Goal: Information Seeking & Learning: Check status

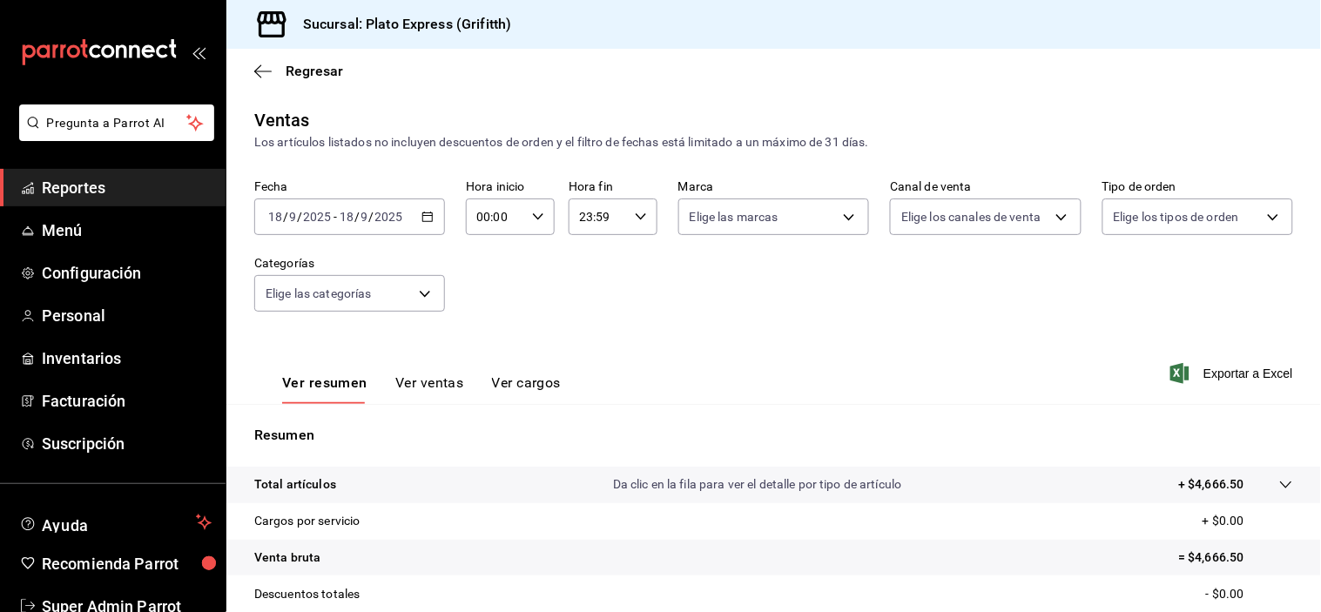
click at [430, 211] on icon "button" at bounding box center [427, 217] width 12 height 12
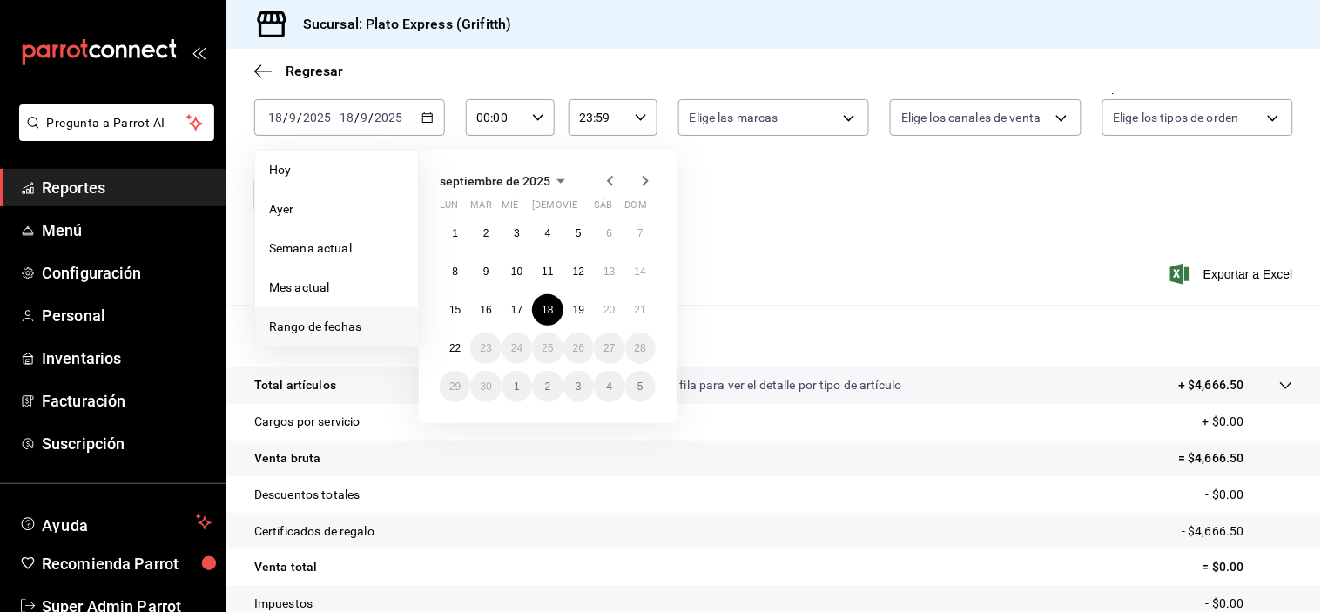
click at [369, 177] on span "Hoy" at bounding box center [336, 170] width 135 height 18
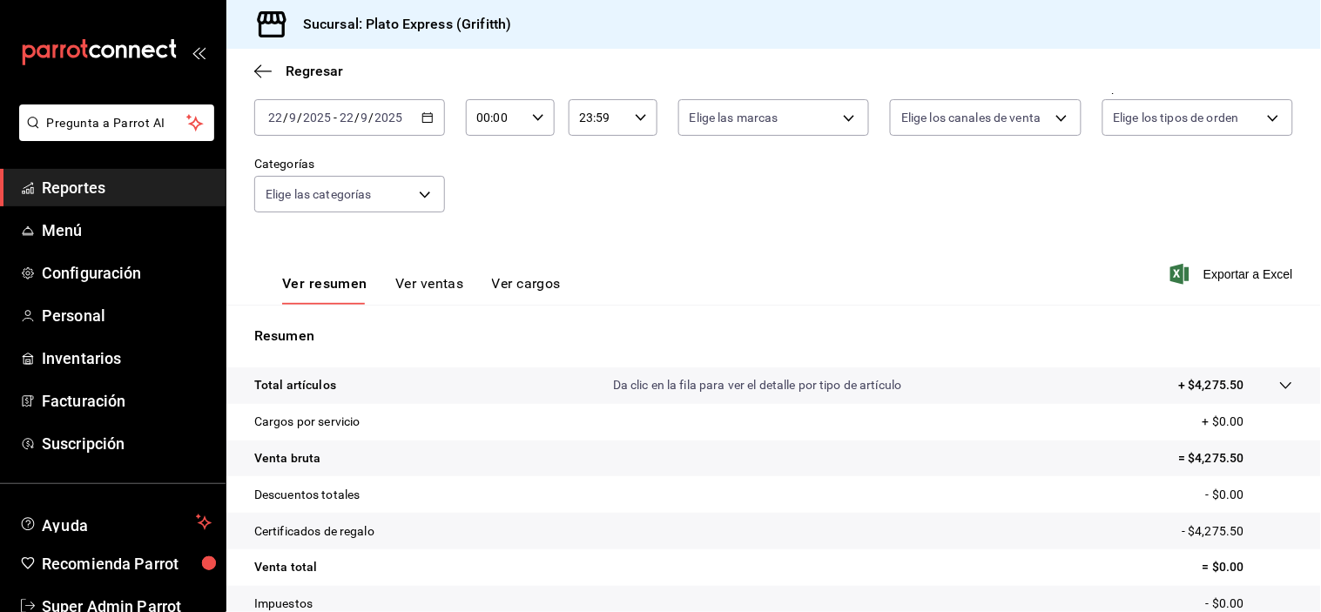
click at [531, 127] on div "00:00 Hora inicio" at bounding box center [510, 117] width 89 height 37
click at [490, 245] on div "00 01 02 03 04 05 06 07 08 09 10 11 12 13 14 15 16 17 18 19 20 21 22 23" at bounding box center [485, 210] width 44 height 139
click at [490, 239] on span "10" at bounding box center [485, 232] width 16 height 14
type input "10:00"
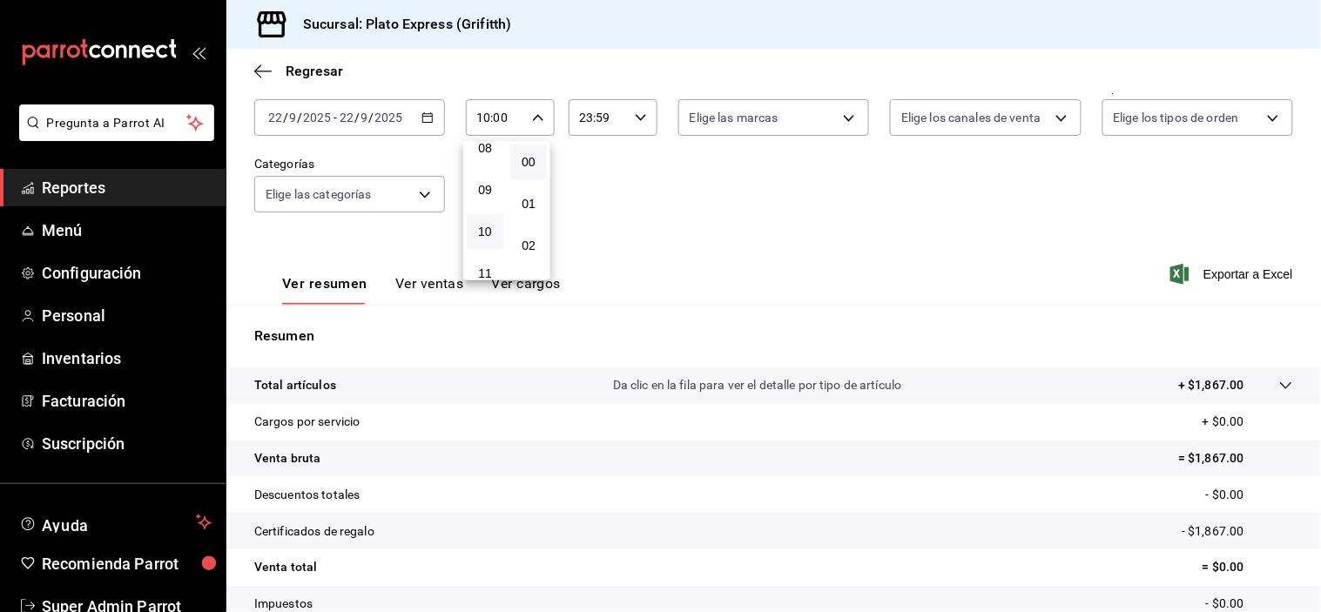
click at [595, 246] on div at bounding box center [660, 306] width 1321 height 612
click at [536, 125] on div "10:00 Hora inicio" at bounding box center [510, 117] width 89 height 37
click at [493, 161] on button "10" at bounding box center [485, 147] width 37 height 35
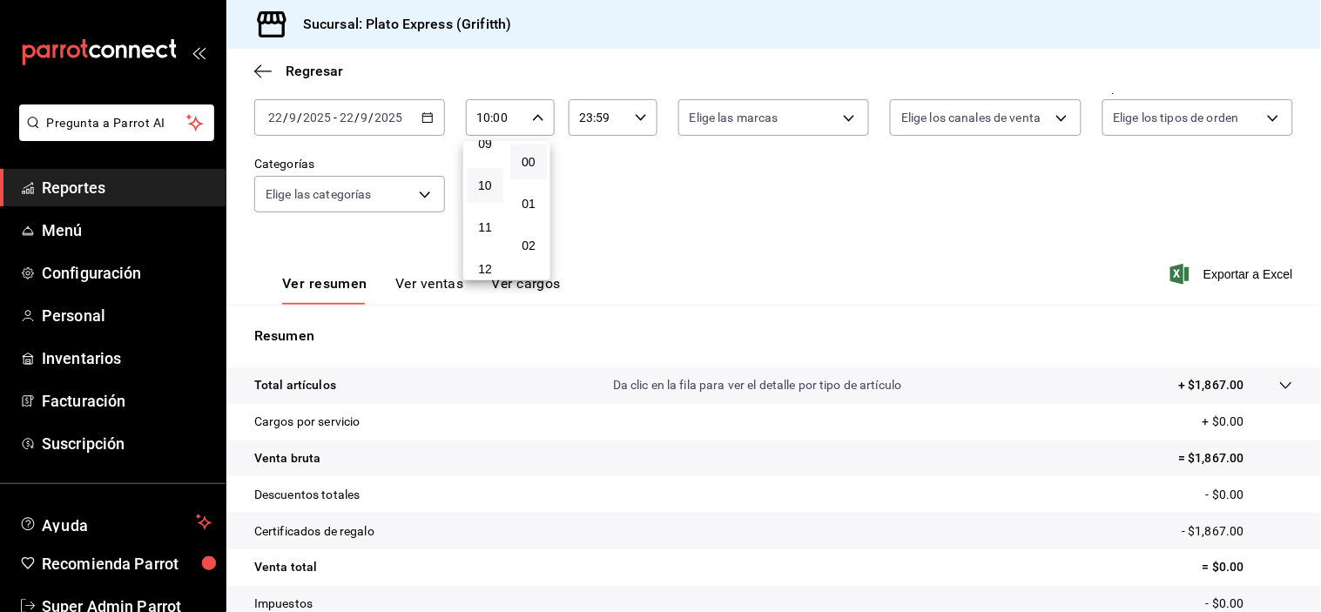
click at [493, 161] on button "09" at bounding box center [485, 143] width 37 height 35
type input "09:00"
click at [494, 239] on button "10" at bounding box center [485, 224] width 37 height 35
type input "10:00"
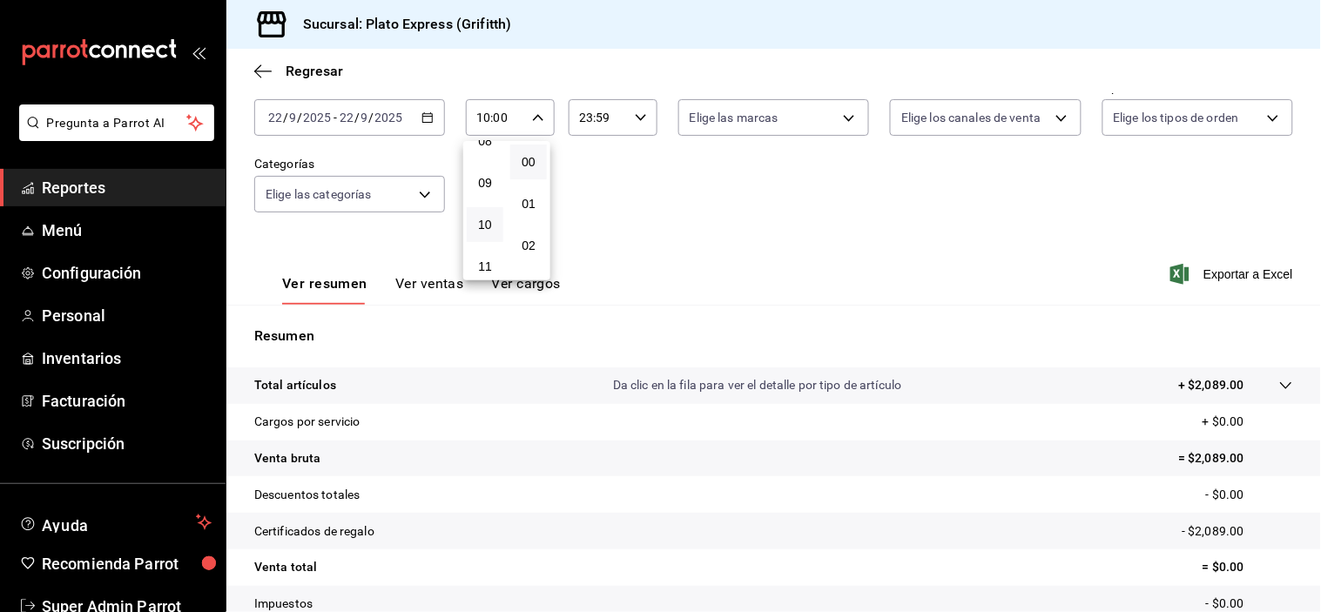
click at [721, 219] on div at bounding box center [660, 306] width 1321 height 612
click at [453, 283] on button "Ver ventas" at bounding box center [429, 290] width 69 height 30
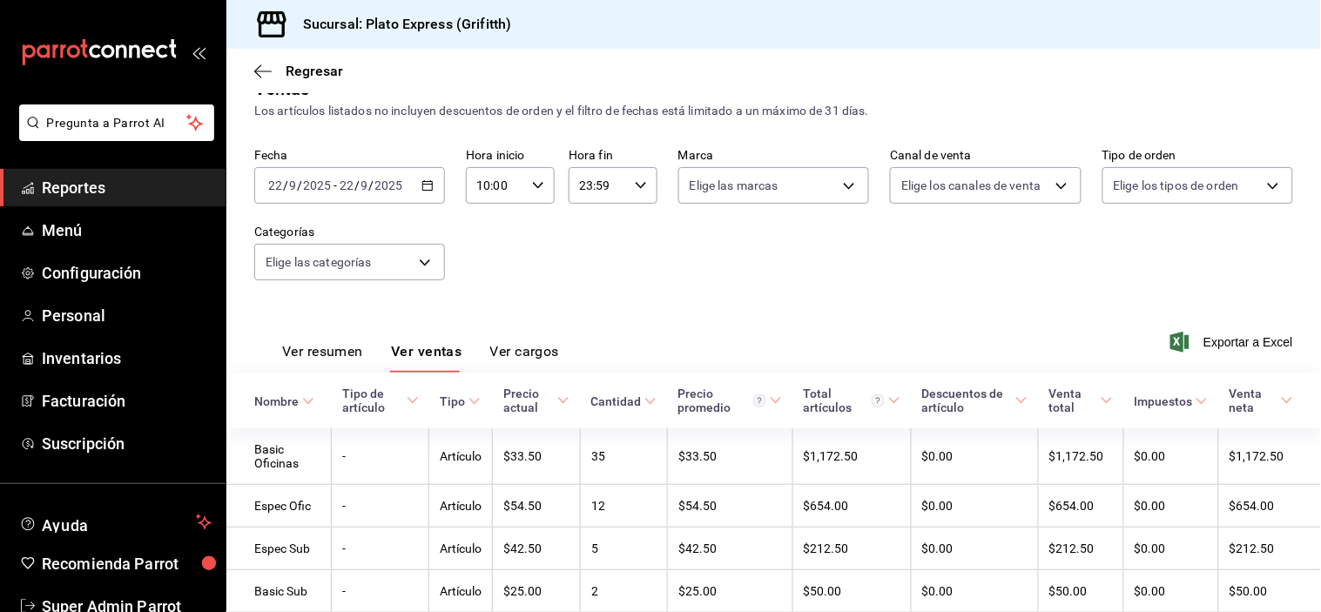
scroll to position [99, 0]
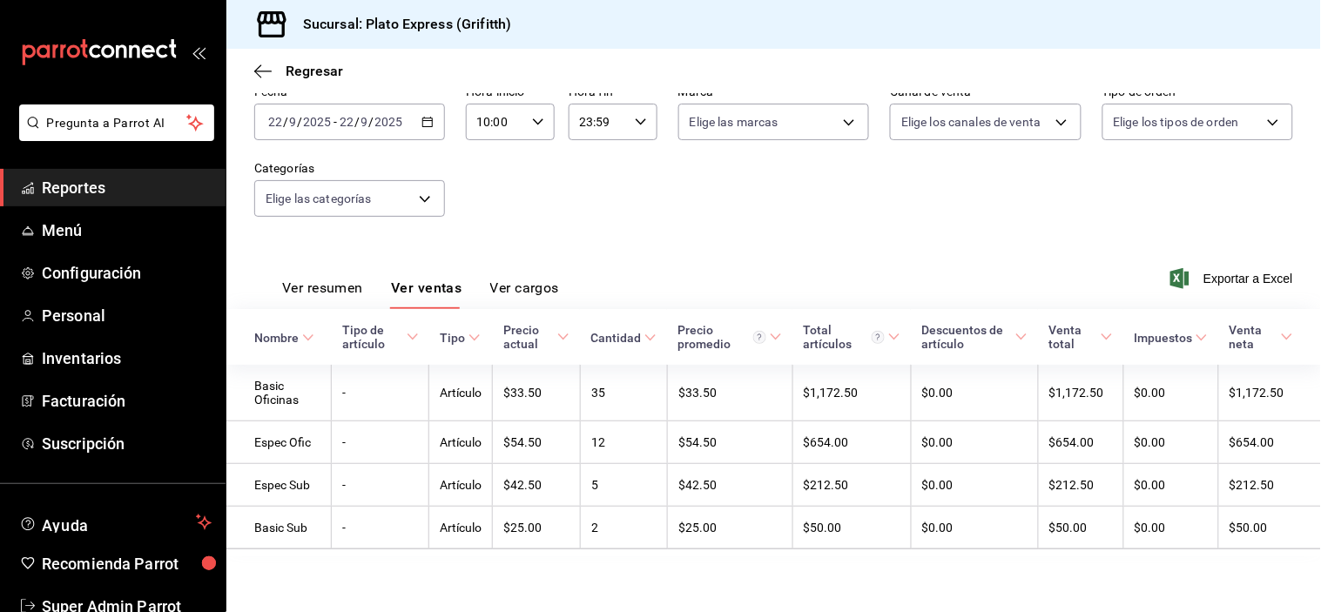
click at [531, 133] on div "10:00 Hora inicio" at bounding box center [510, 122] width 89 height 37
click at [485, 154] on span "10" at bounding box center [485, 147] width 16 height 14
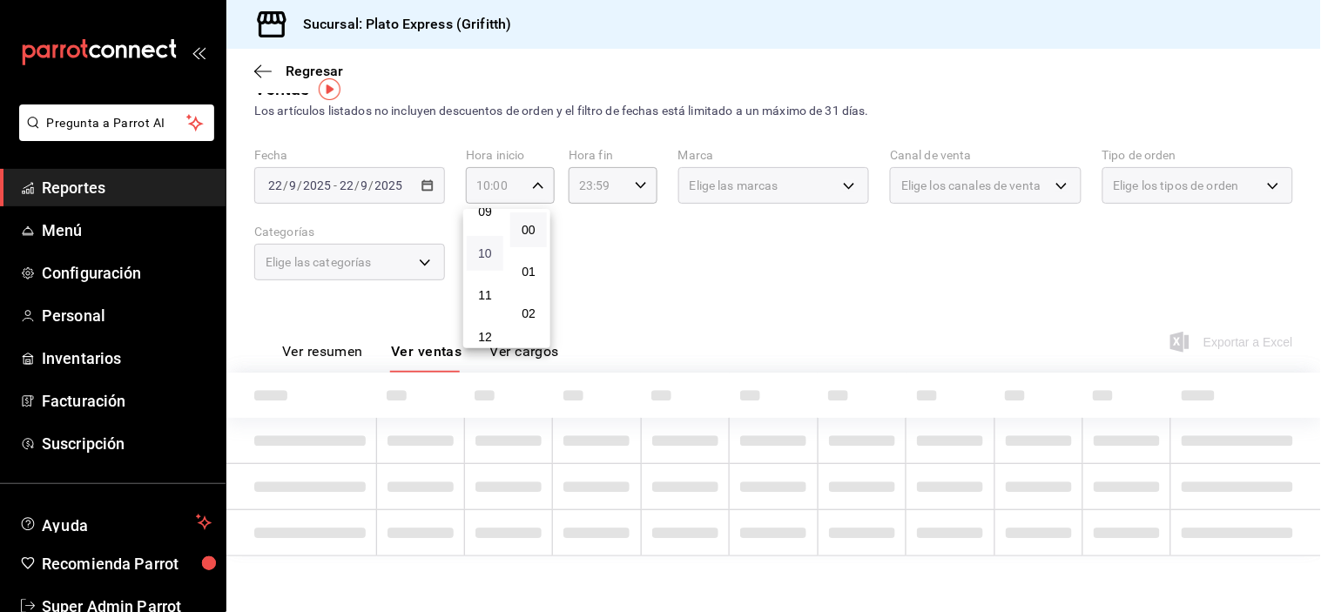
scroll to position [31, 0]
click at [476, 214] on button "09" at bounding box center [485, 211] width 37 height 35
type input "09:00"
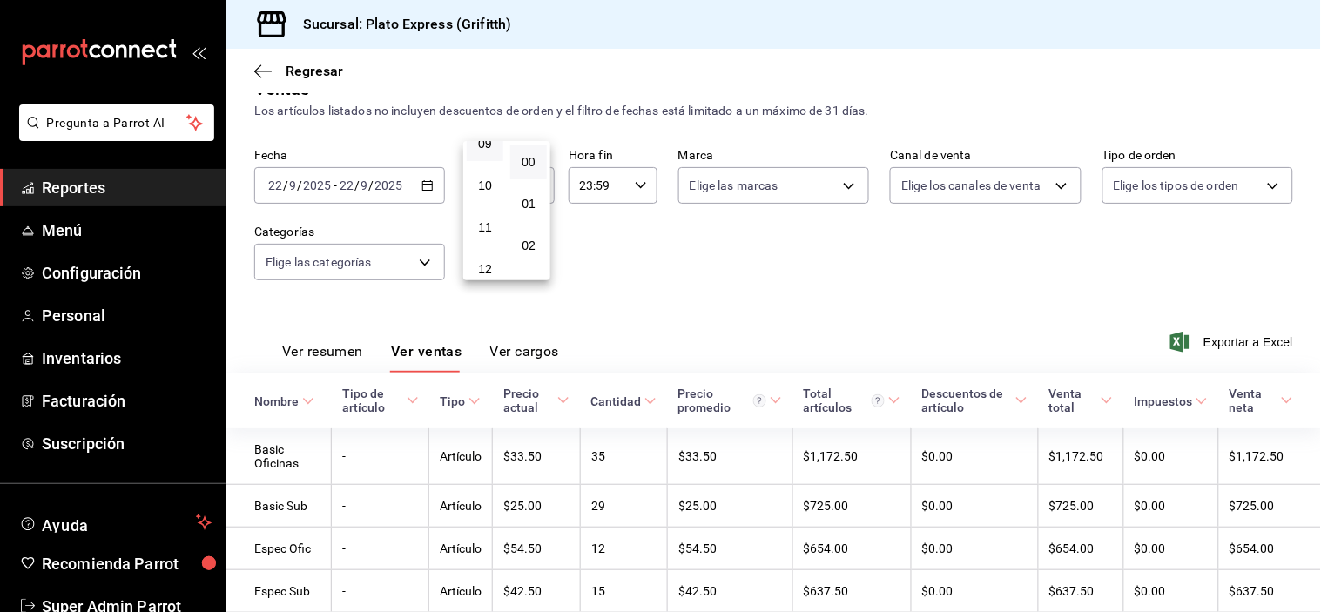
scroll to position [99, 0]
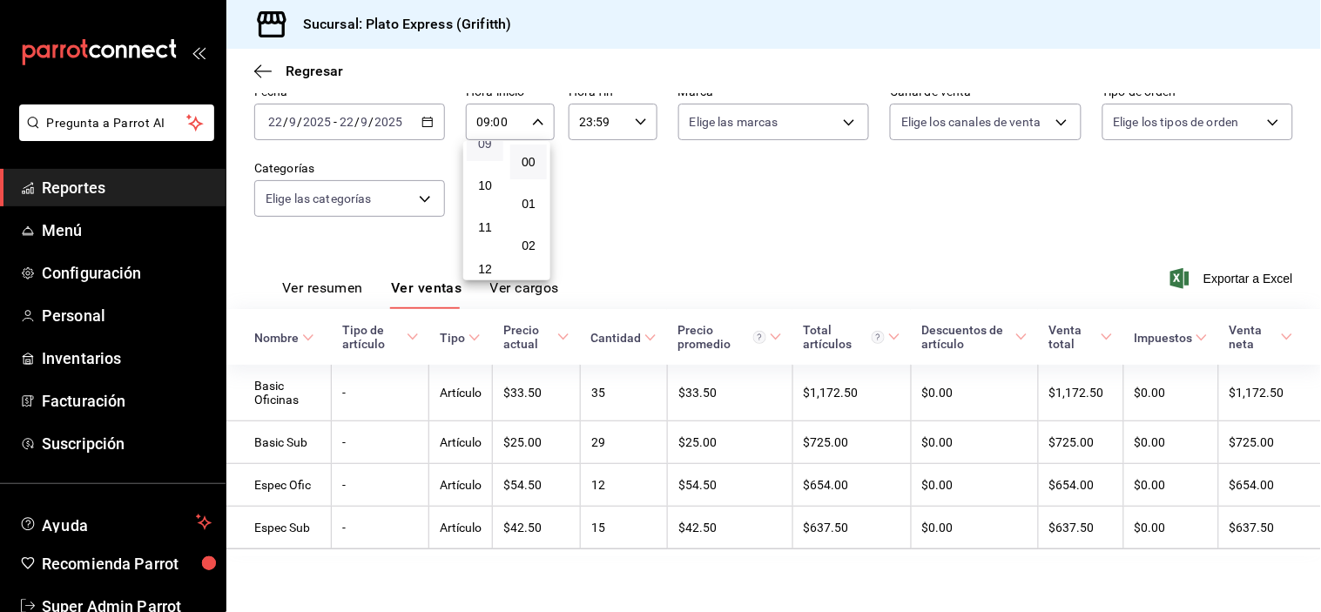
click at [489, 151] on span "09" at bounding box center [485, 144] width 16 height 14
click at [681, 212] on div at bounding box center [660, 306] width 1321 height 612
click at [516, 125] on input "09:00" at bounding box center [495, 121] width 59 height 35
click at [527, 250] on span "02" at bounding box center [529, 246] width 16 height 14
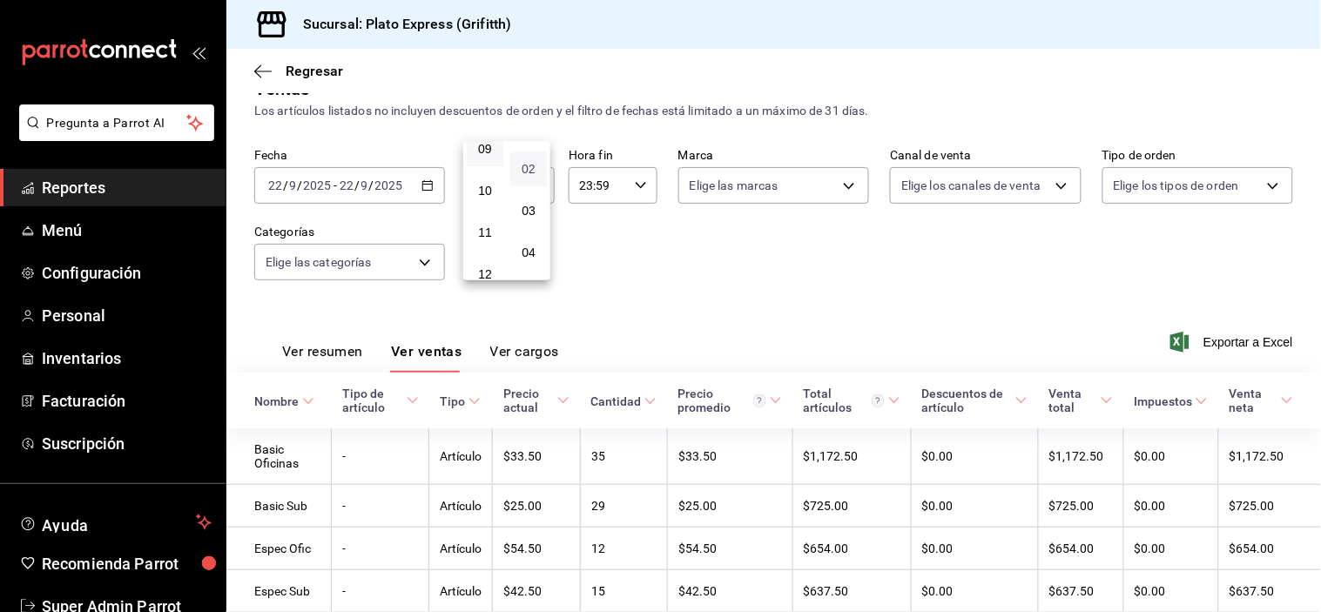
scroll to position [99, 0]
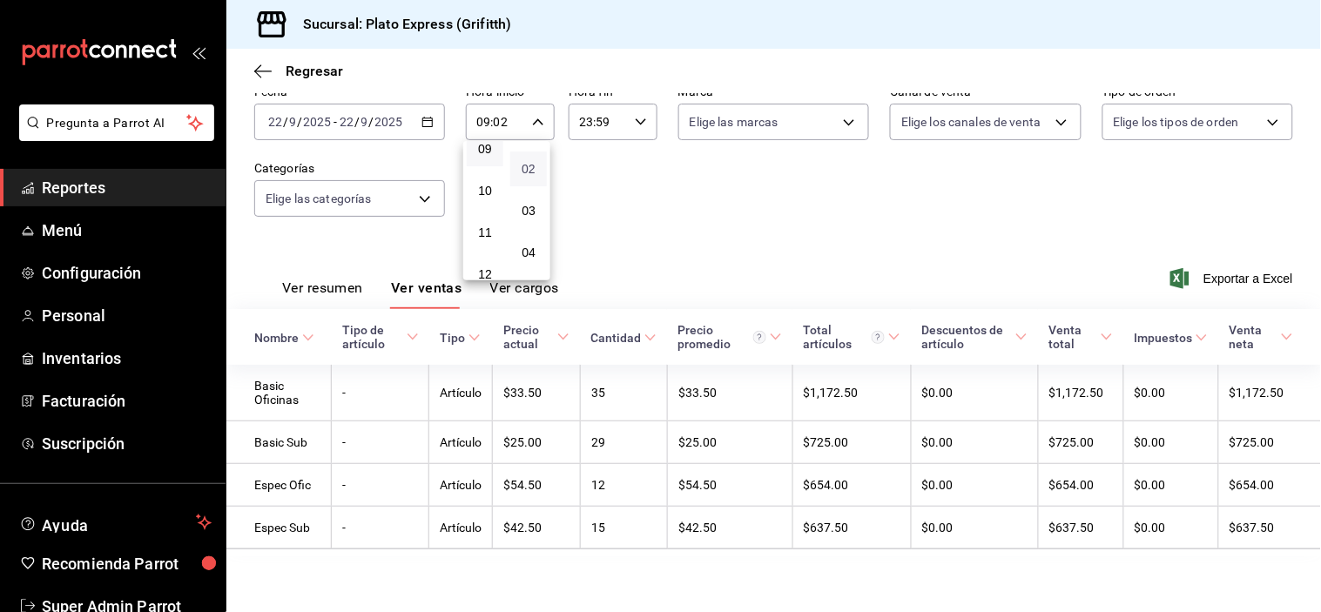
click at [527, 250] on span "04" at bounding box center [529, 253] width 16 height 14
type input "09:04"
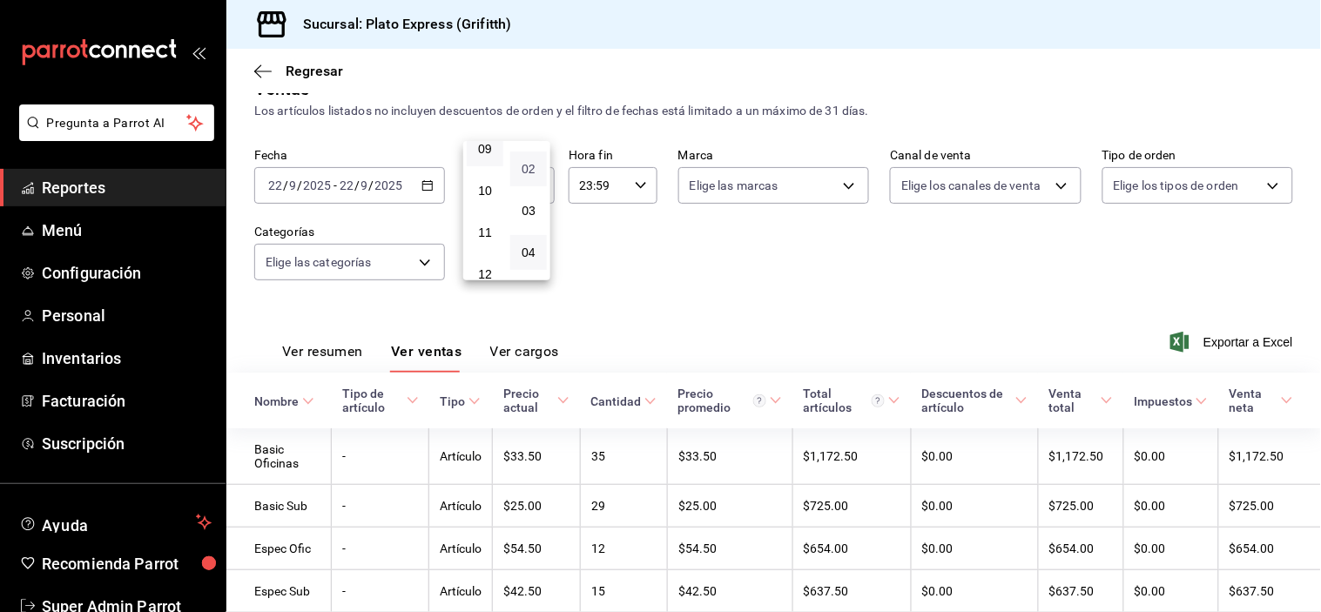
scroll to position [99, 0]
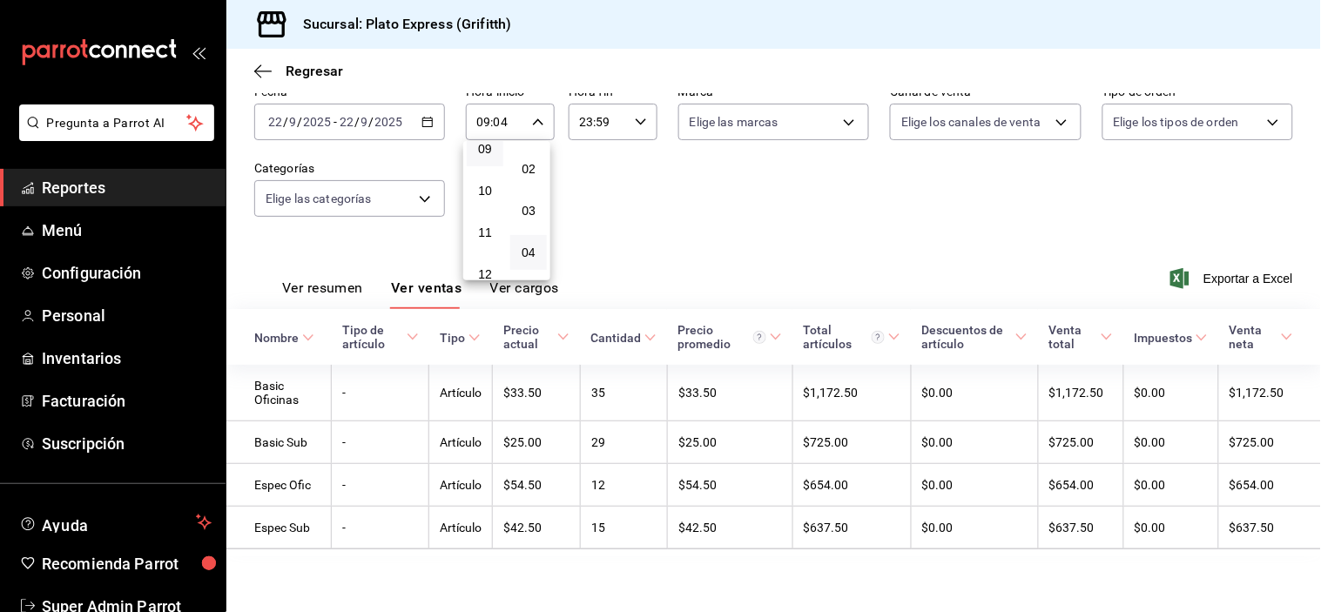
click at [657, 236] on div at bounding box center [660, 306] width 1321 height 612
click at [354, 287] on button "Ver resumen" at bounding box center [322, 295] width 81 height 30
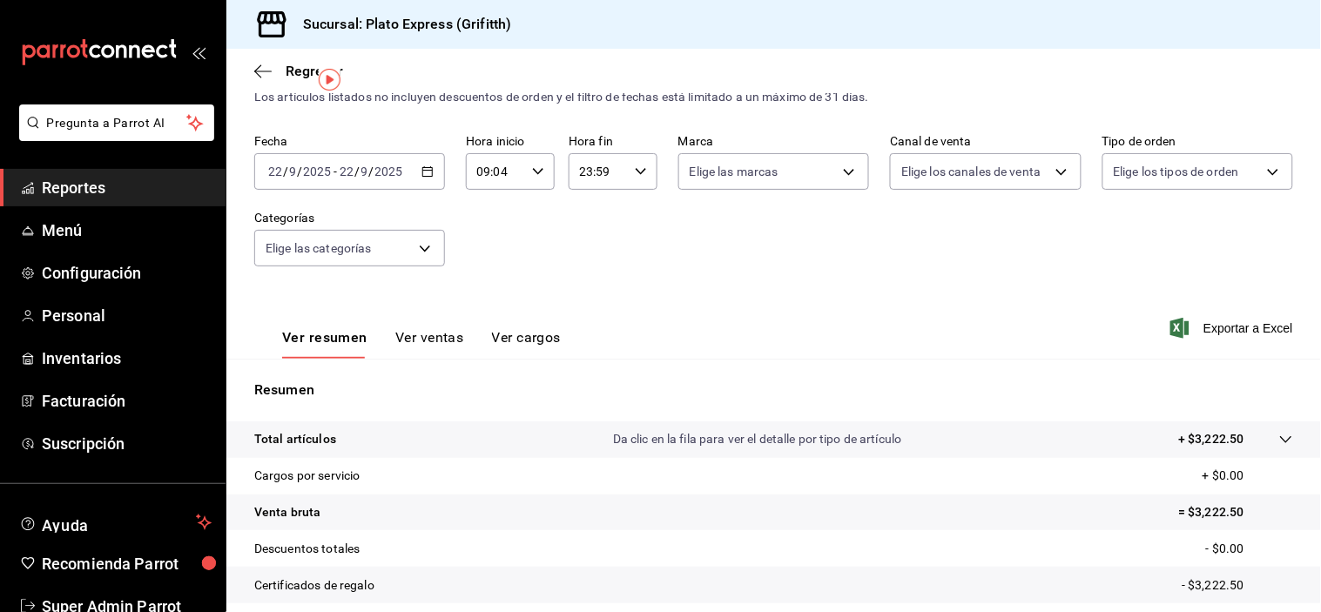
scroll to position [41, 0]
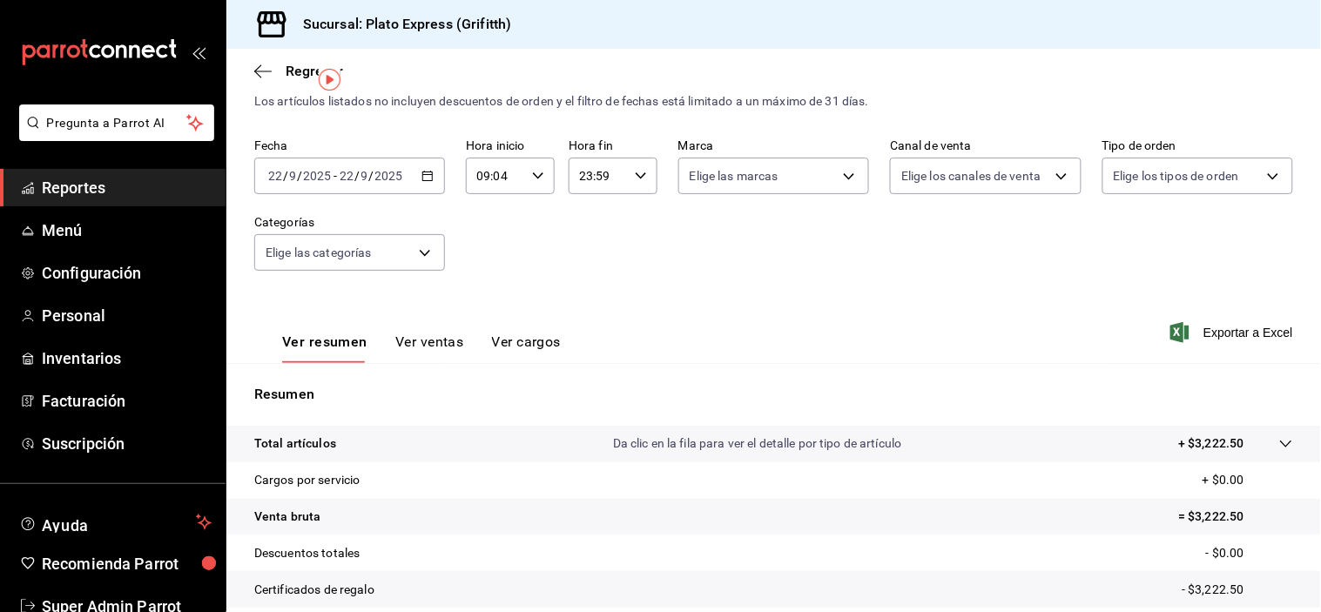
click at [525, 180] on div "09:04 Hora inicio" at bounding box center [510, 176] width 89 height 37
click at [490, 212] on button "09" at bounding box center [485, 207] width 37 height 35
click at [490, 212] on button "00" at bounding box center [485, 220] width 37 height 35
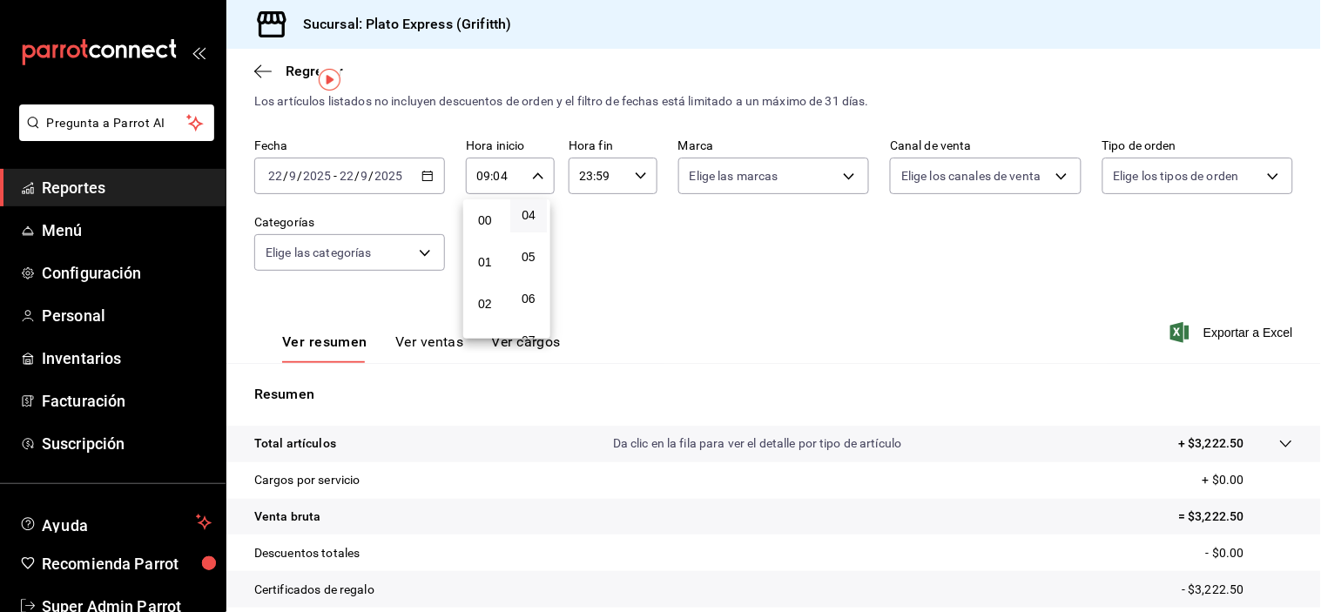
type input "00:04"
click at [638, 187] on div at bounding box center [660, 306] width 1321 height 612
click at [638, 187] on div "23:59 Hora fin" at bounding box center [613, 176] width 89 height 37
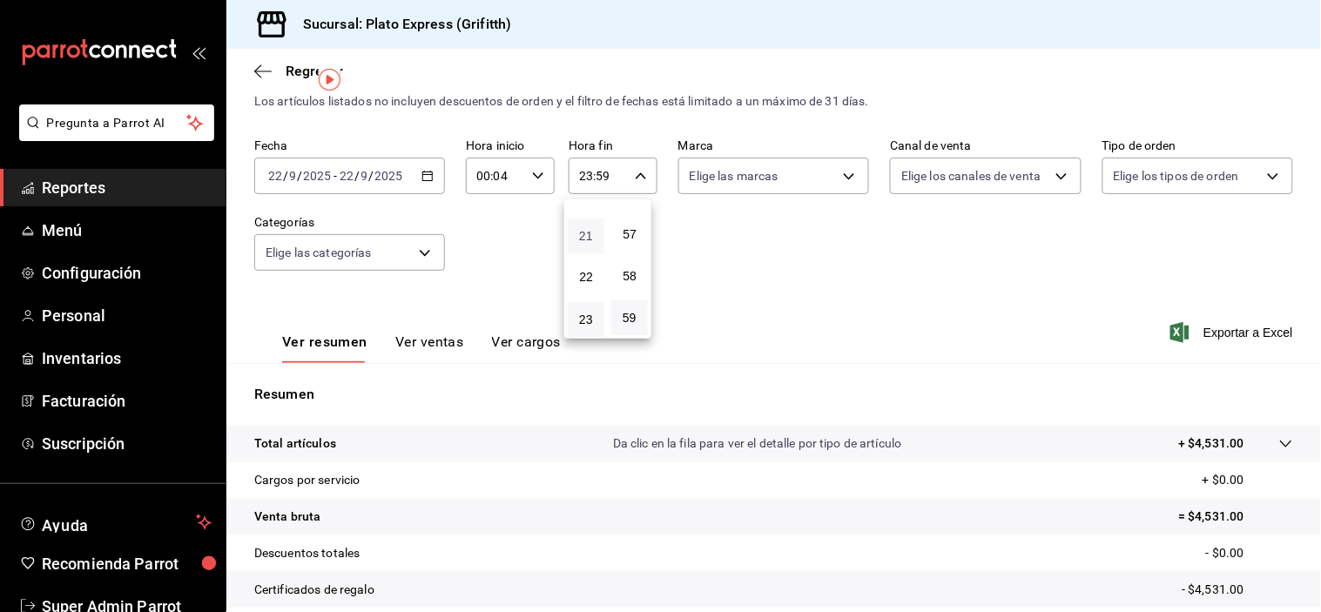
click at [586, 232] on div "00 01 02 03 04 05 06 07 08 09 10 11 12 13 14 15 16 17 18 19 20 21 22 23" at bounding box center [586, 268] width 44 height 139
drag, startPoint x: 586, startPoint y: 232, endPoint x: 611, endPoint y: 224, distance: 26.4
click at [590, 219] on button "10" at bounding box center [586, 202] width 37 height 35
type input "10:59"
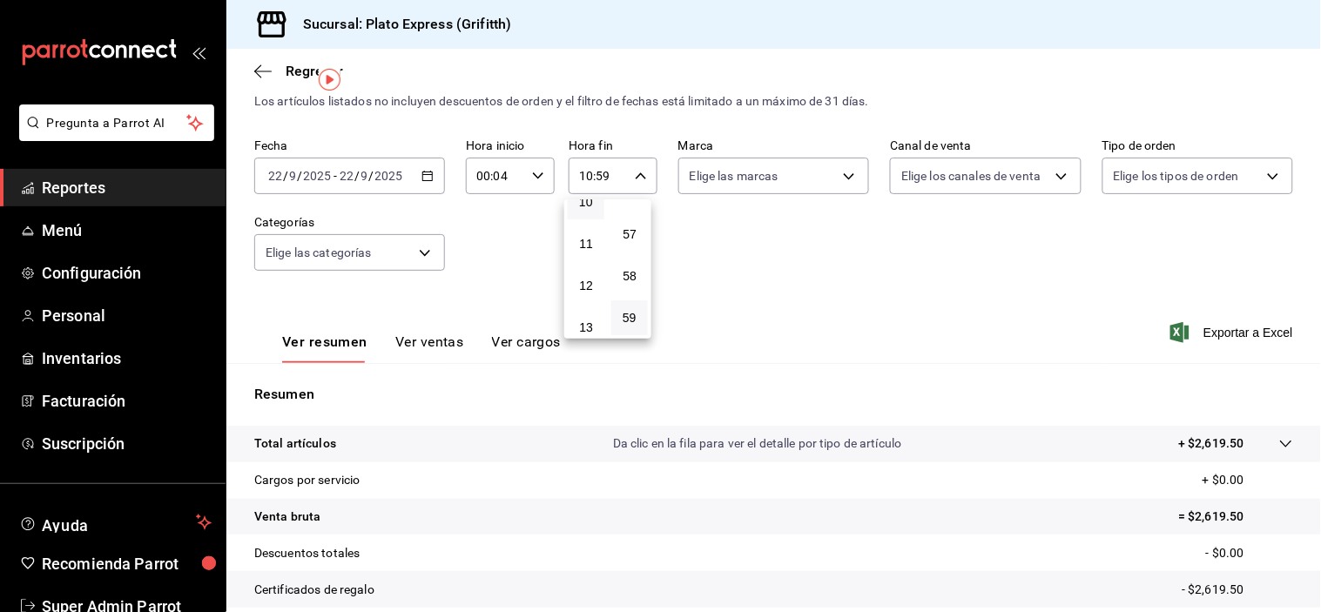
scroll to position [397, 0]
click at [596, 209] on button "09" at bounding box center [586, 199] width 37 height 35
type input "09:59"
click at [596, 209] on button "08" at bounding box center [586, 196] width 37 height 35
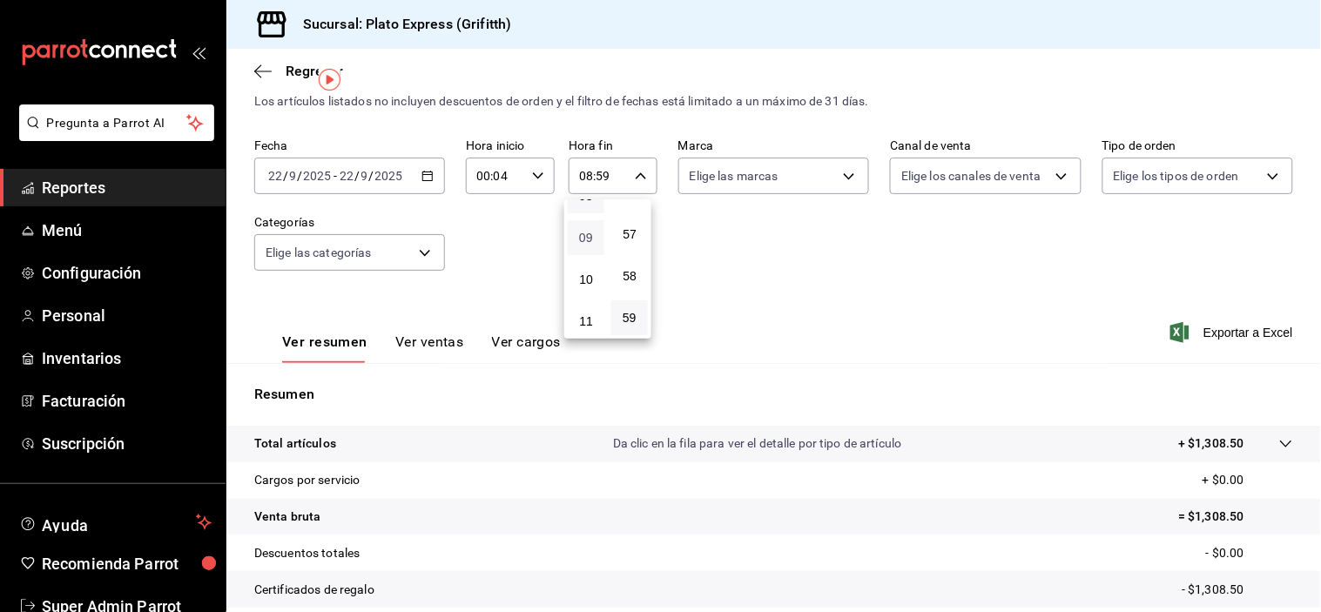
click at [578, 245] on span "09" at bounding box center [586, 238] width 16 height 14
type input "09:59"
click at [620, 259] on button "58" at bounding box center [629, 276] width 37 height 35
click at [632, 224] on span "00" at bounding box center [630, 220] width 16 height 14
type input "09:00"
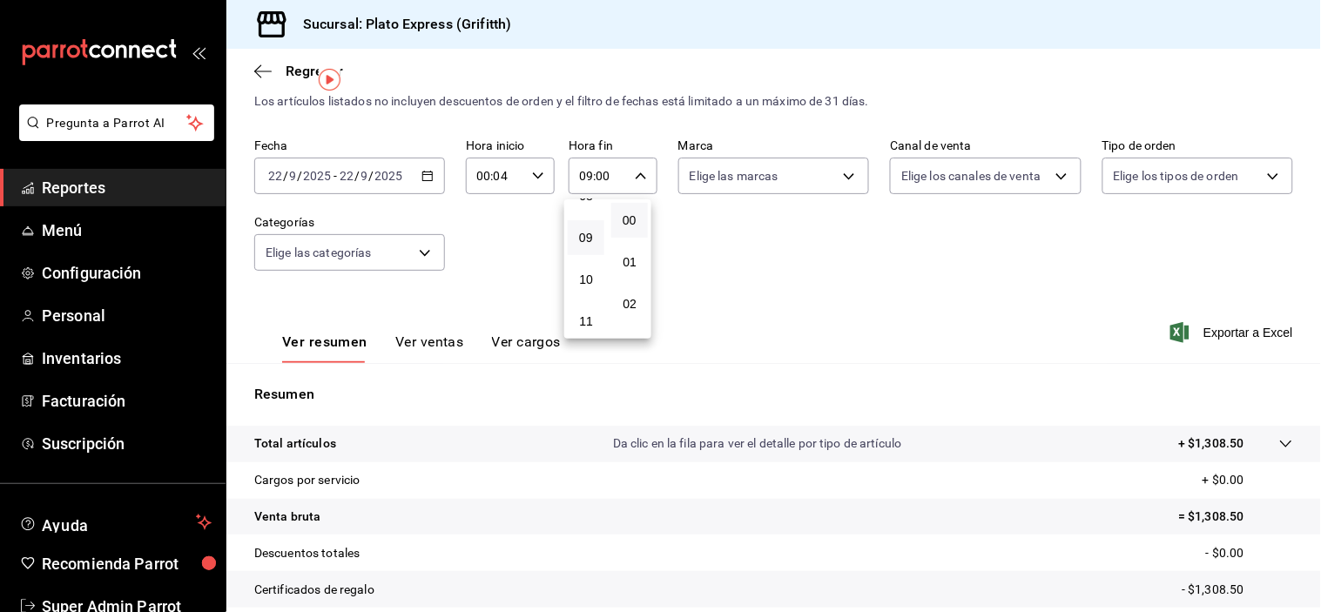
click at [711, 235] on div at bounding box center [660, 306] width 1321 height 612
click at [525, 179] on div "00:04 Hora inicio" at bounding box center [510, 176] width 89 height 37
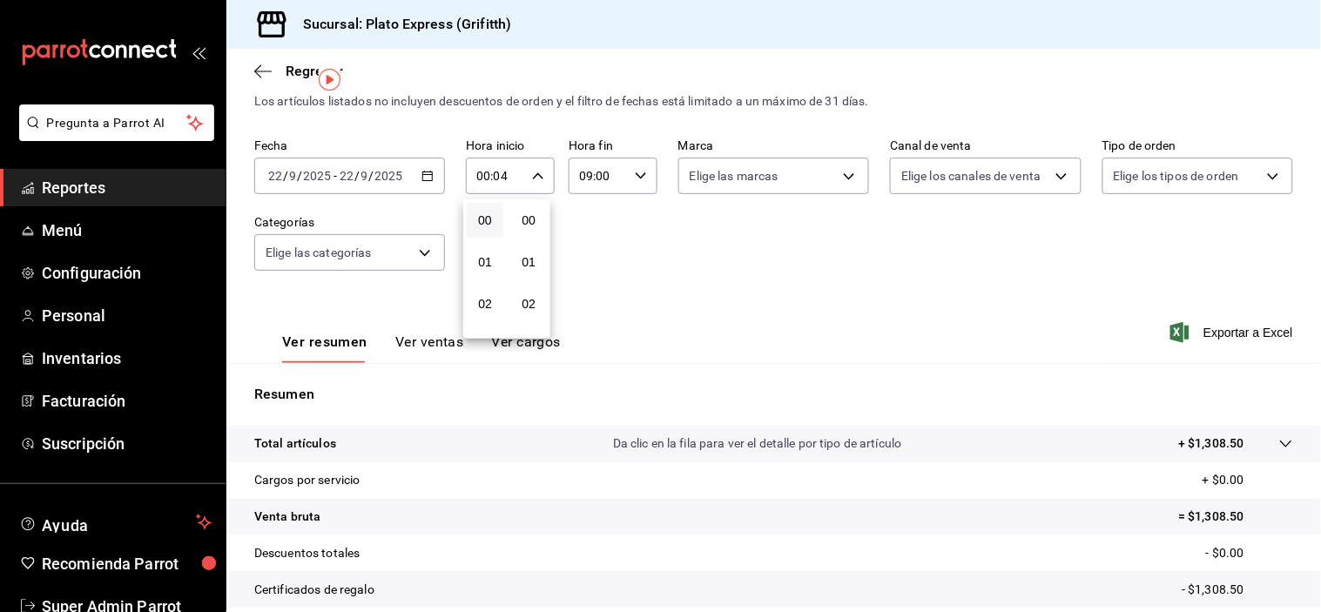
scroll to position [172, 0]
click at [486, 287] on div "02" at bounding box center [485, 304] width 44 height 42
click at [484, 300] on span "02" at bounding box center [485, 304] width 16 height 14
click at [484, 294] on span "09" at bounding box center [485, 287] width 16 height 14
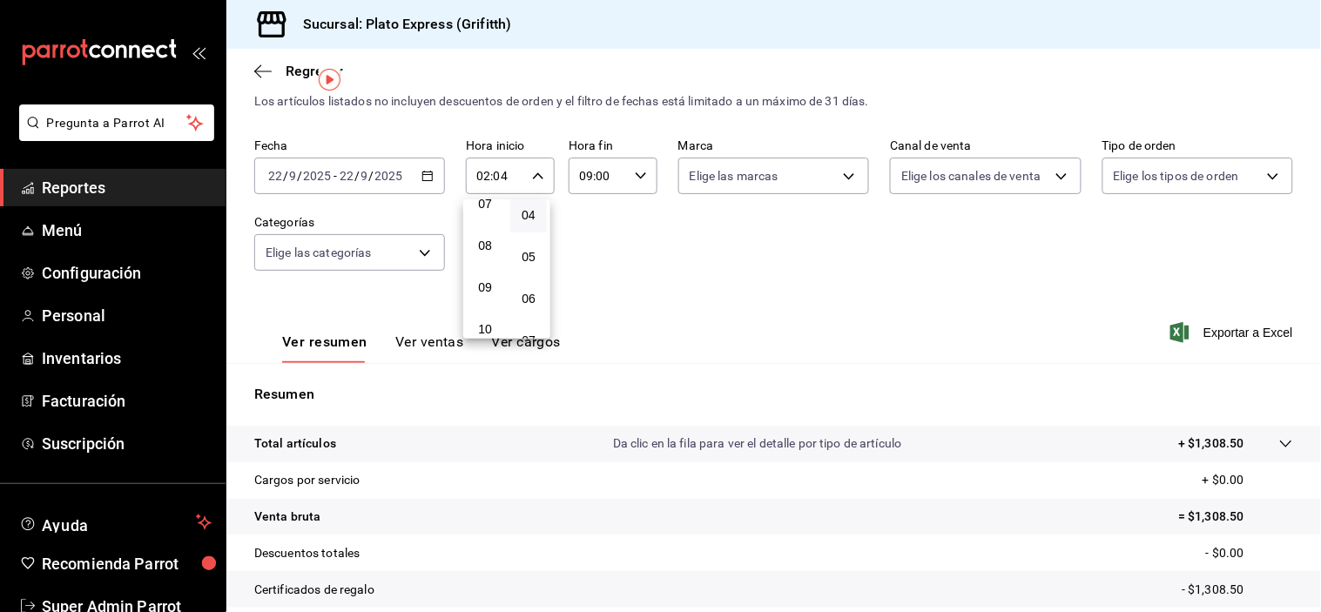
type input "09:04"
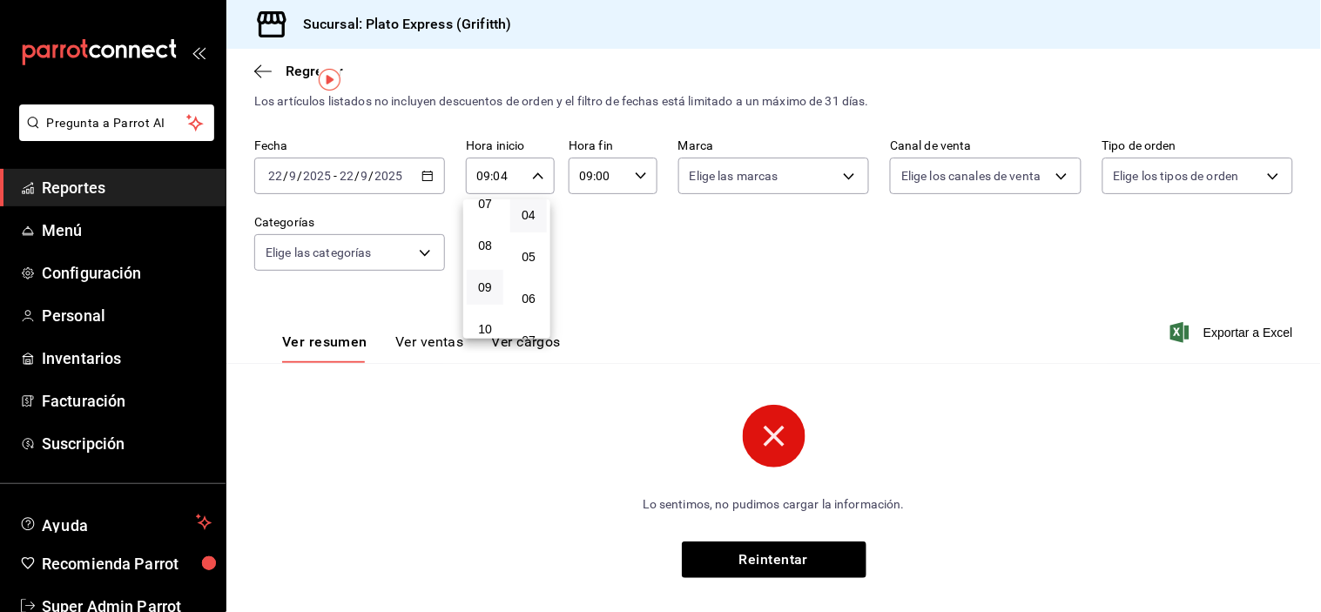
click at [636, 176] on div at bounding box center [660, 306] width 1321 height 612
click at [637, 176] on \(Stroke\) "button" at bounding box center [641, 175] width 10 height 6
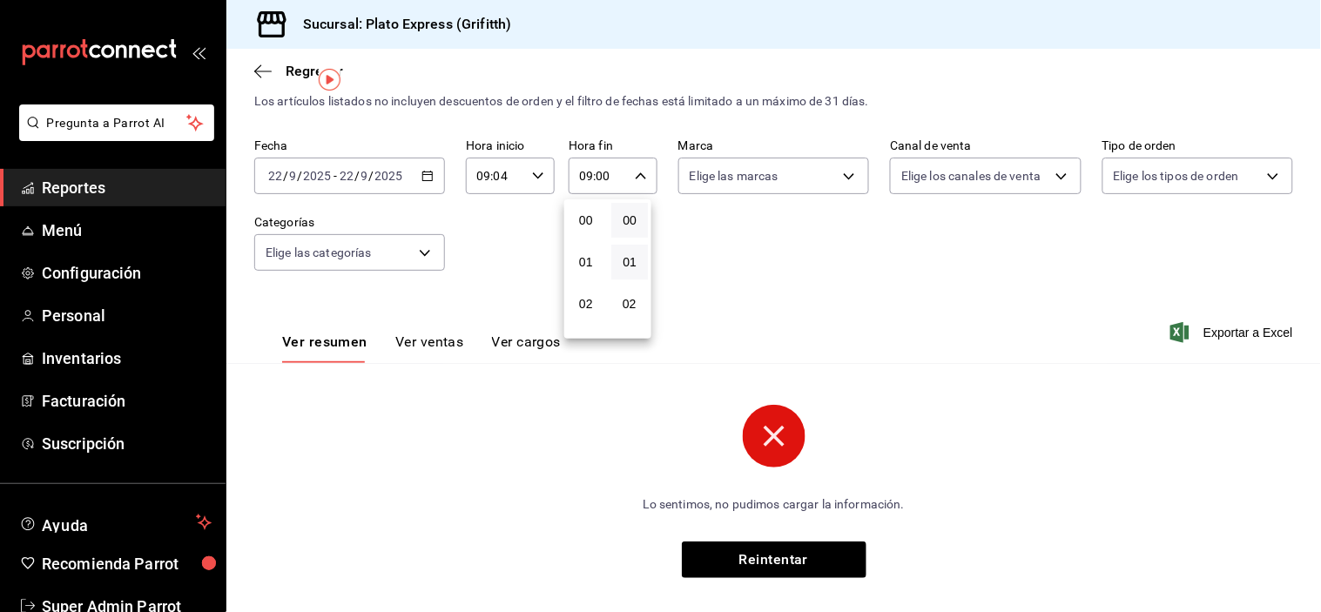
scroll to position [389, 0]
click at [630, 303] on div "00 01 02 03 04 05 06 07 08 09 10 11 12 13 14 15 16 17 18 19 20 21 22 23 24 25 2…" at bounding box center [630, 268] width 44 height 139
click at [630, 303] on button "59" at bounding box center [629, 317] width 37 height 35
type input "09:59"
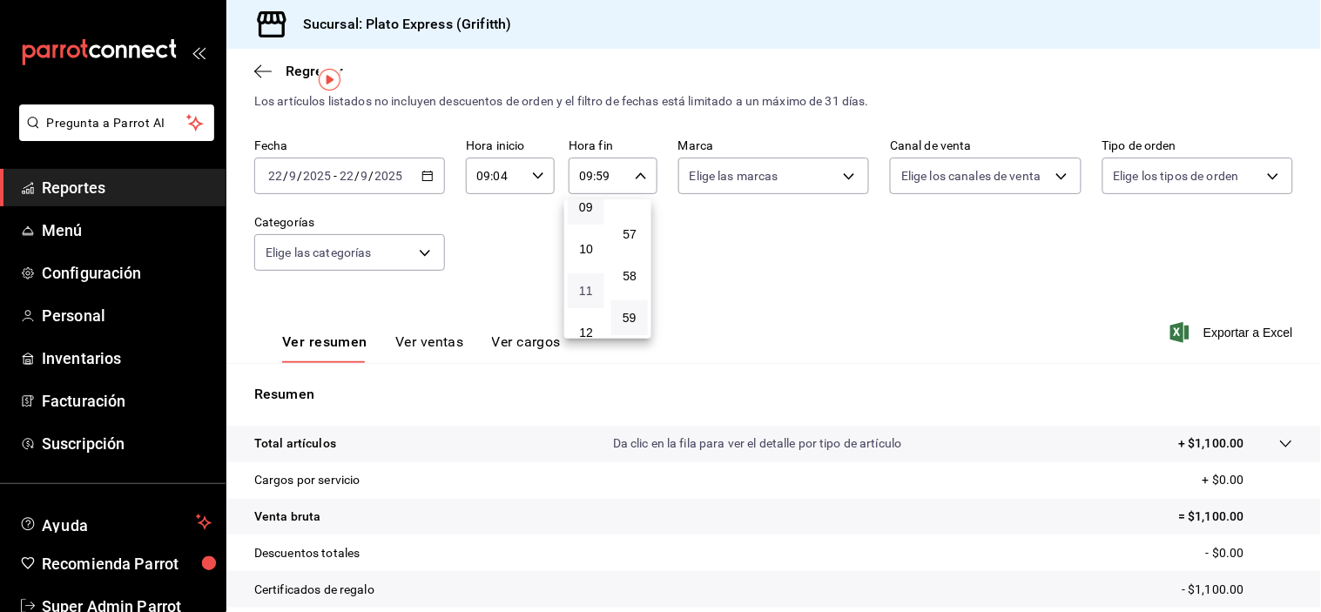
click at [587, 298] on span "11" at bounding box center [586, 291] width 16 height 14
click at [587, 311] on span "23" at bounding box center [586, 318] width 16 height 14
type input "23:59"
click at [778, 292] on div at bounding box center [660, 306] width 1321 height 612
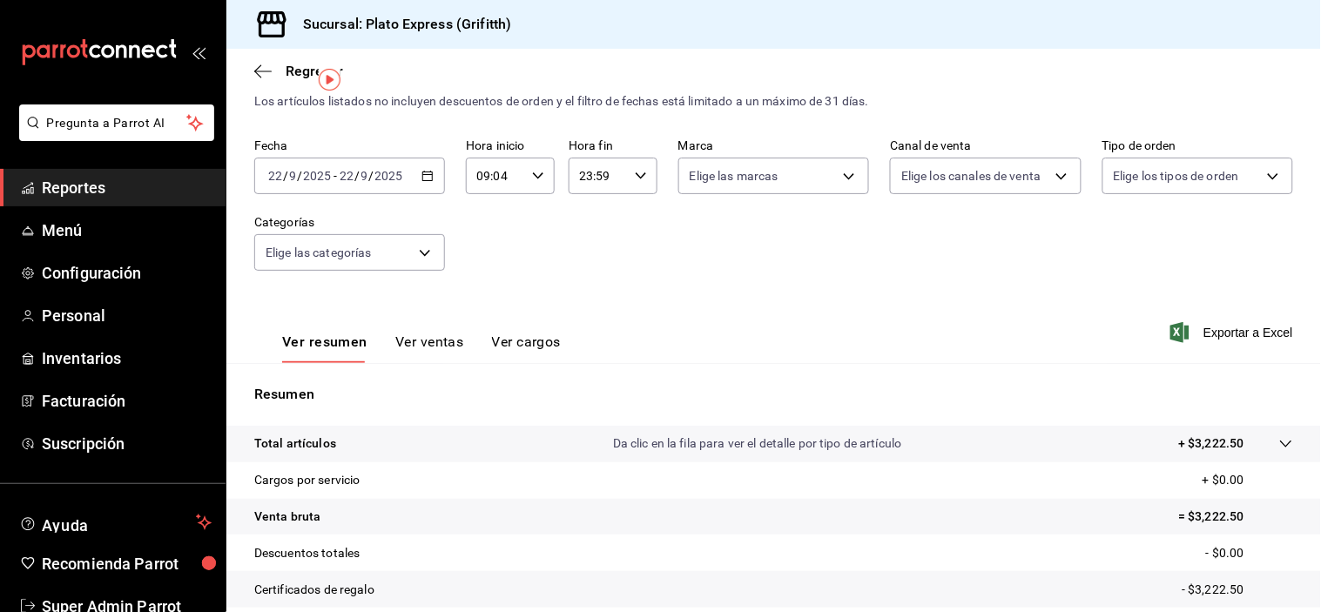
click at [532, 177] on icon "button" at bounding box center [538, 176] width 12 height 12
click at [489, 222] on div "00 01 02 03 04 05 06 07 08 09 10 11 12 13 14 15 16 17 18 19 20 21 22 23" at bounding box center [485, 268] width 44 height 139
click at [489, 219] on button "07" at bounding box center [485, 201] width 37 height 35
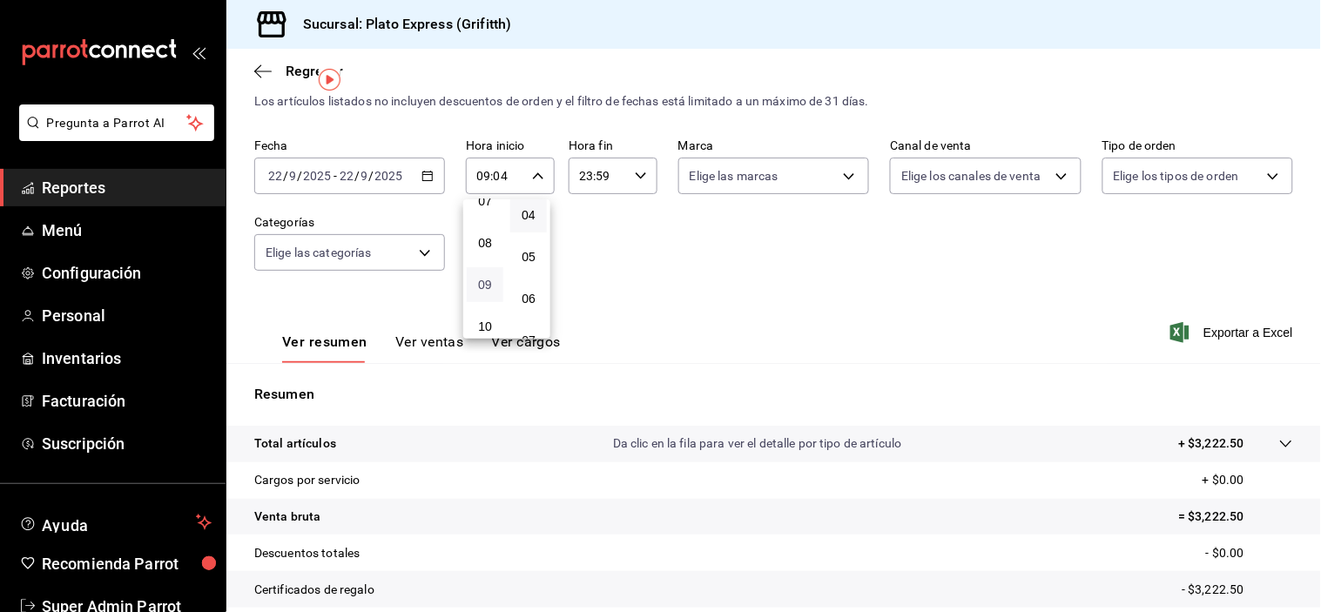
type input "07:04"
click at [667, 230] on div at bounding box center [660, 306] width 1321 height 612
click at [543, 174] on div "07:04 Hora inicio" at bounding box center [510, 176] width 89 height 37
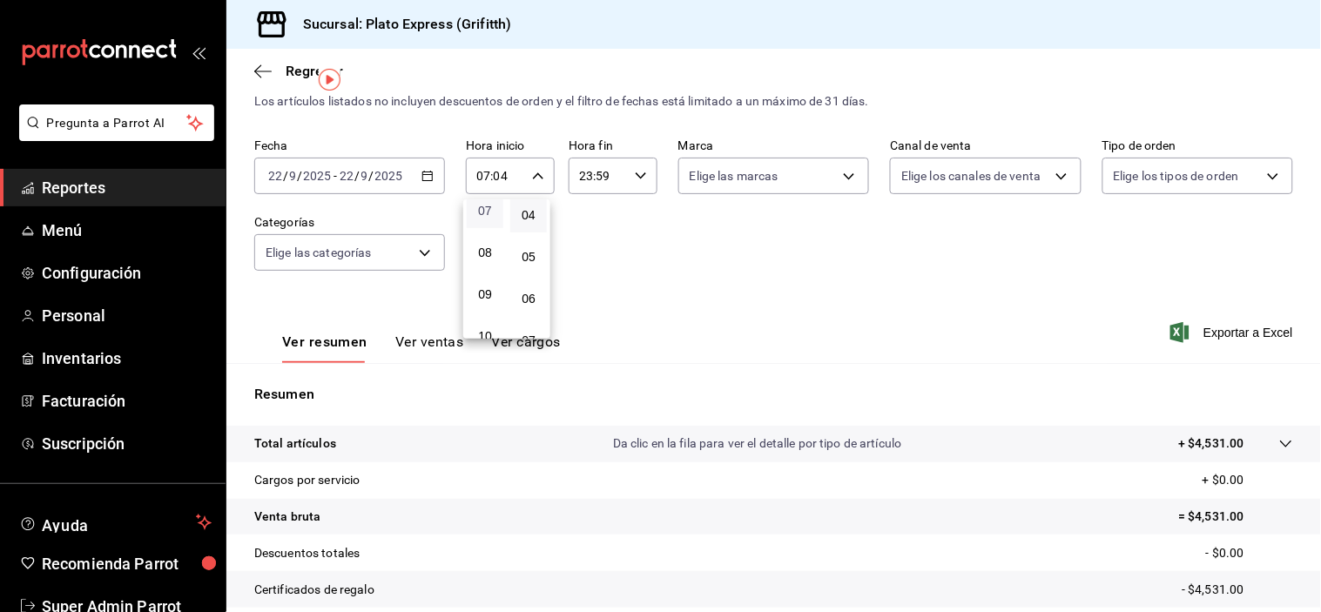
click at [483, 226] on div "00 01 02 03 04 05 06 07 08 09 10 11 12 13 14 15 16 17 18 19 20 21 22 23" at bounding box center [485, 268] width 44 height 139
click at [483, 226] on span "00" at bounding box center [485, 220] width 16 height 14
type input "00:04"
drag, startPoint x: 752, startPoint y: 273, endPoint x: 481, endPoint y: 291, distance: 272.3
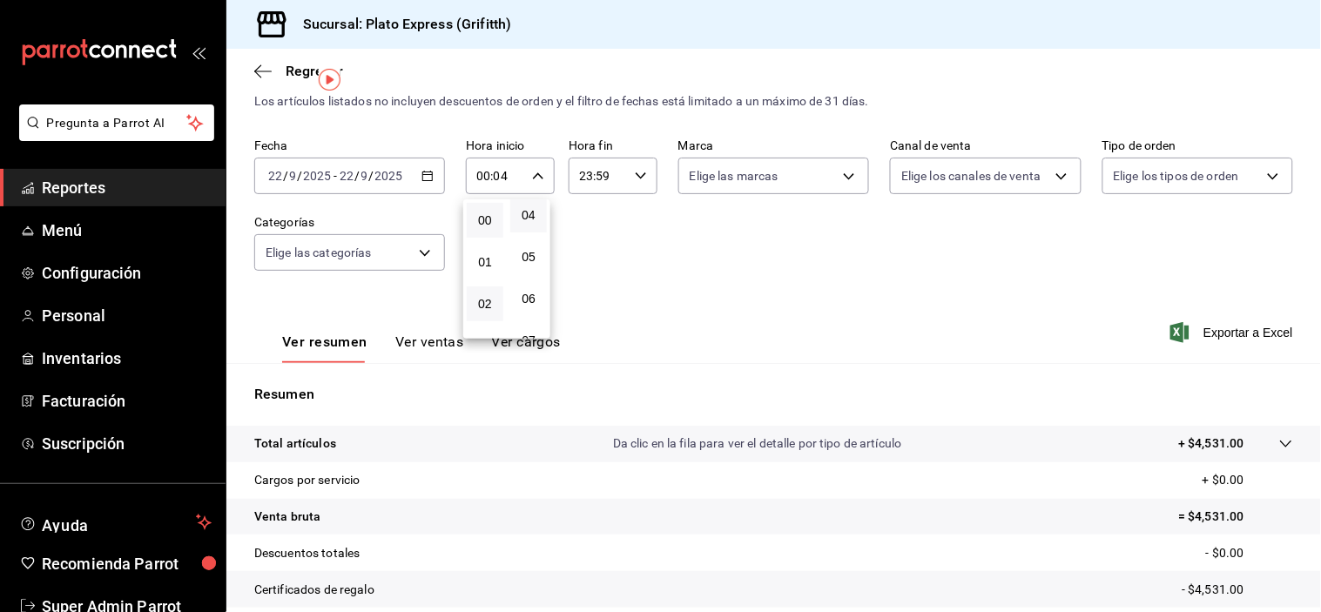
click at [481, 291] on div "00 01 02 03 04 05 06 07 08 09 10 11 12 13 14 15 16 17 18 19 20 21 22 23 00 01 0…" at bounding box center [660, 308] width 1321 height 607
click at [481, 291] on button "02" at bounding box center [485, 303] width 37 height 35
click at [481, 291] on button "09" at bounding box center [485, 287] width 37 height 35
type input "09:04"
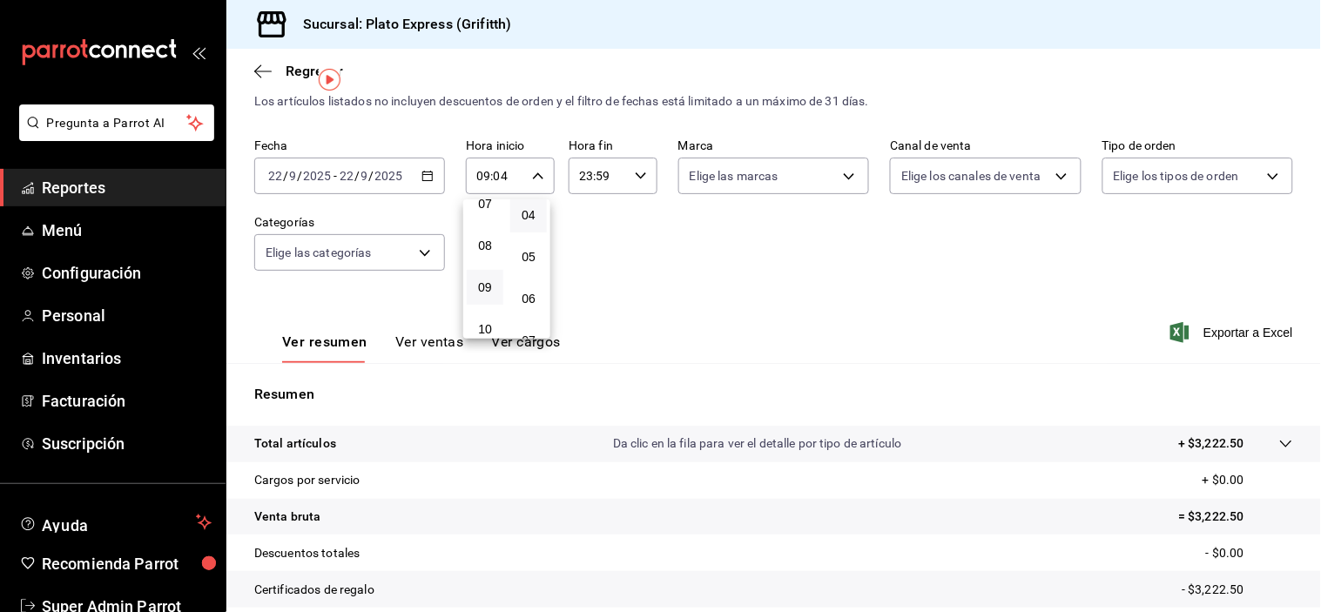
click at [679, 307] on div at bounding box center [660, 306] width 1321 height 612
click at [625, 186] on div "23:59 Hora fin" at bounding box center [613, 176] width 89 height 37
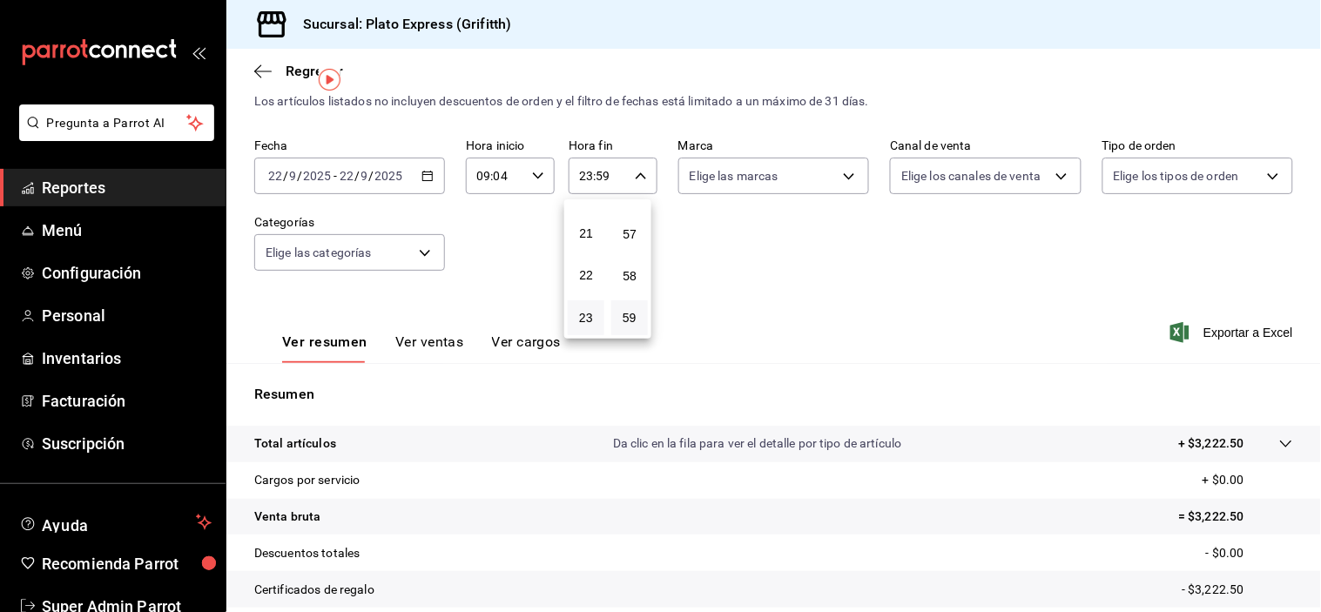
click at [637, 307] on button "59" at bounding box center [629, 317] width 37 height 35
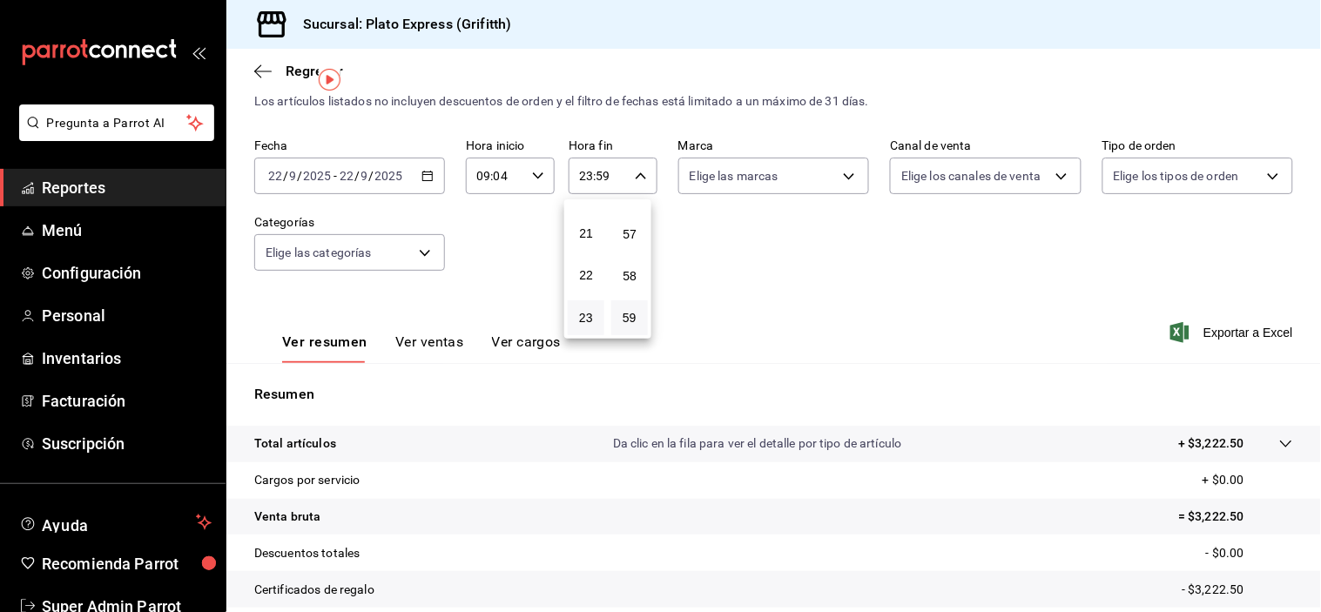
click at [637, 307] on button "59" at bounding box center [629, 317] width 37 height 35
click at [625, 320] on span "59" at bounding box center [630, 318] width 16 height 14
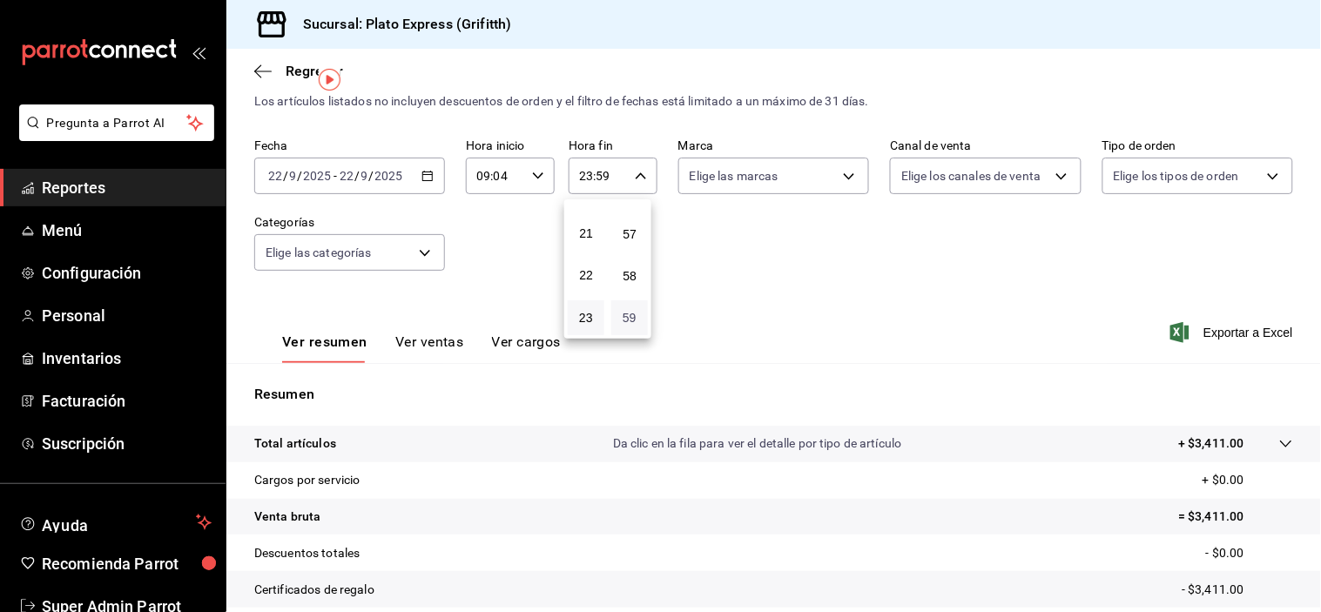
click at [625, 320] on span "59" at bounding box center [630, 318] width 16 height 14
click at [630, 313] on span "59" at bounding box center [630, 318] width 16 height 14
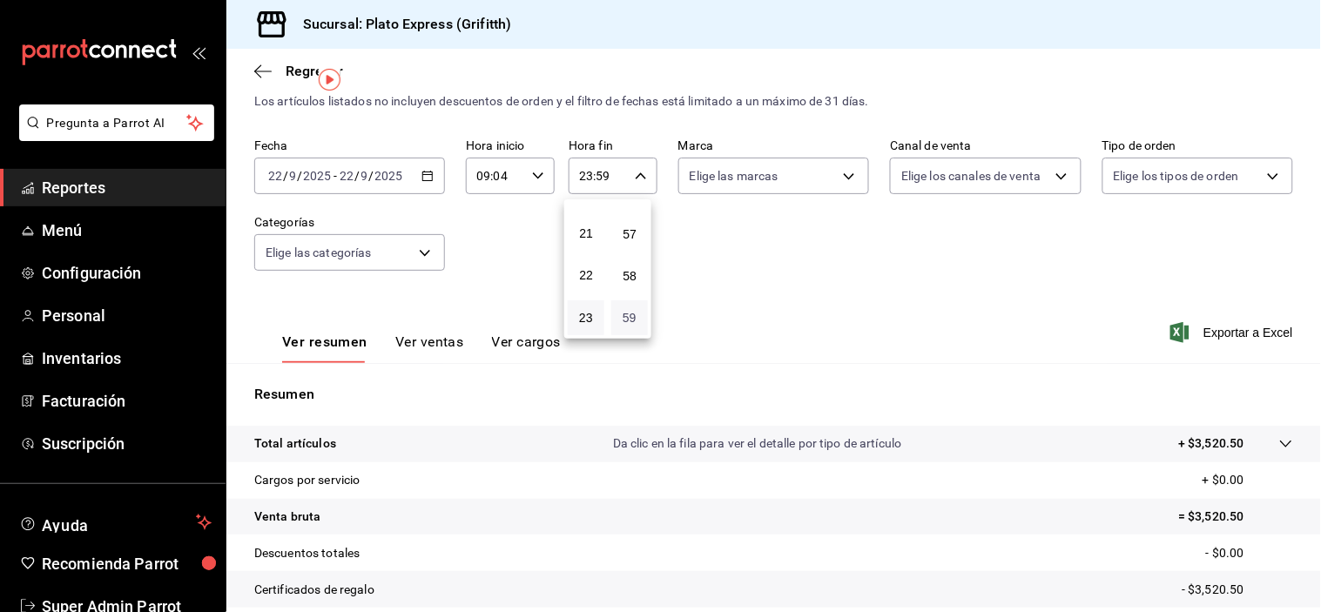
click at [630, 313] on span "59" at bounding box center [630, 318] width 16 height 14
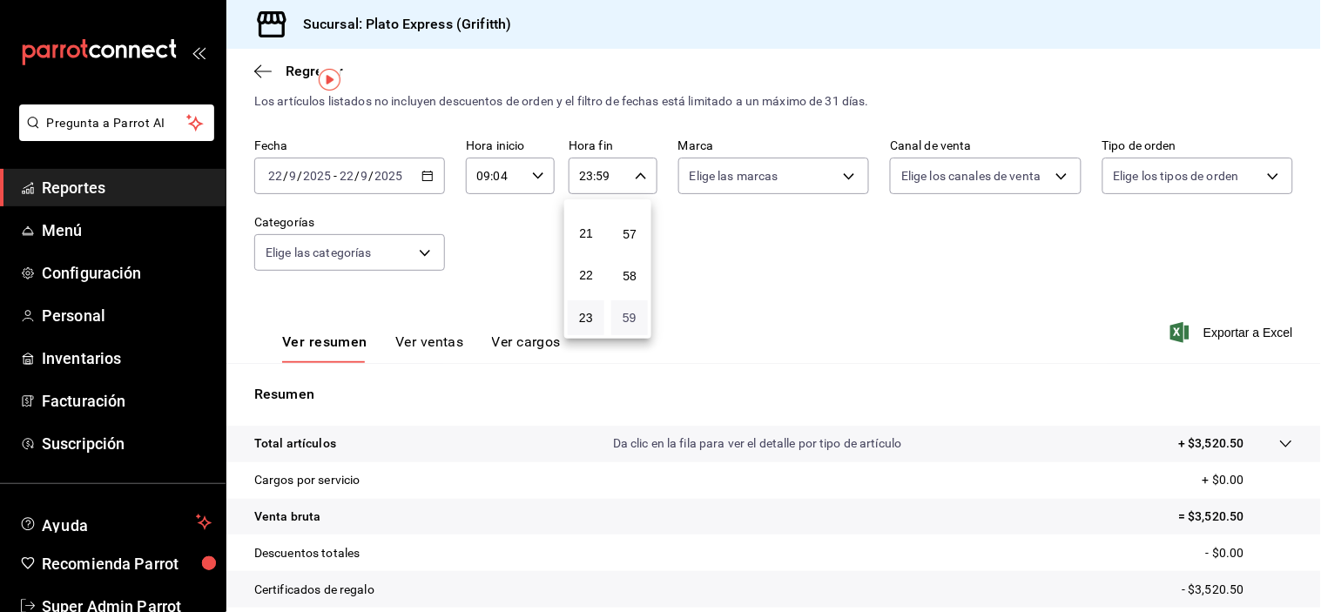
click at [630, 313] on span "59" at bounding box center [630, 318] width 16 height 14
click at [787, 323] on div at bounding box center [660, 306] width 1321 height 612
click at [611, 185] on input "23:59" at bounding box center [598, 175] width 59 height 35
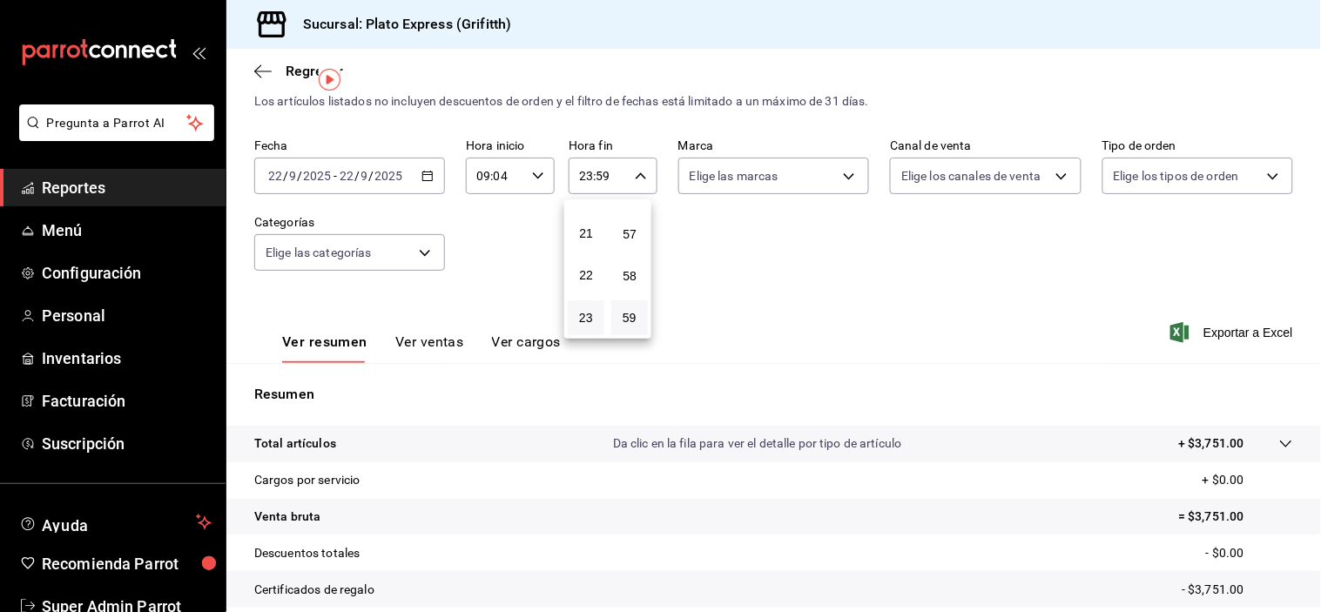
click at [619, 310] on button "59" at bounding box center [629, 317] width 37 height 35
